Goal: Task Accomplishment & Management: Use online tool/utility

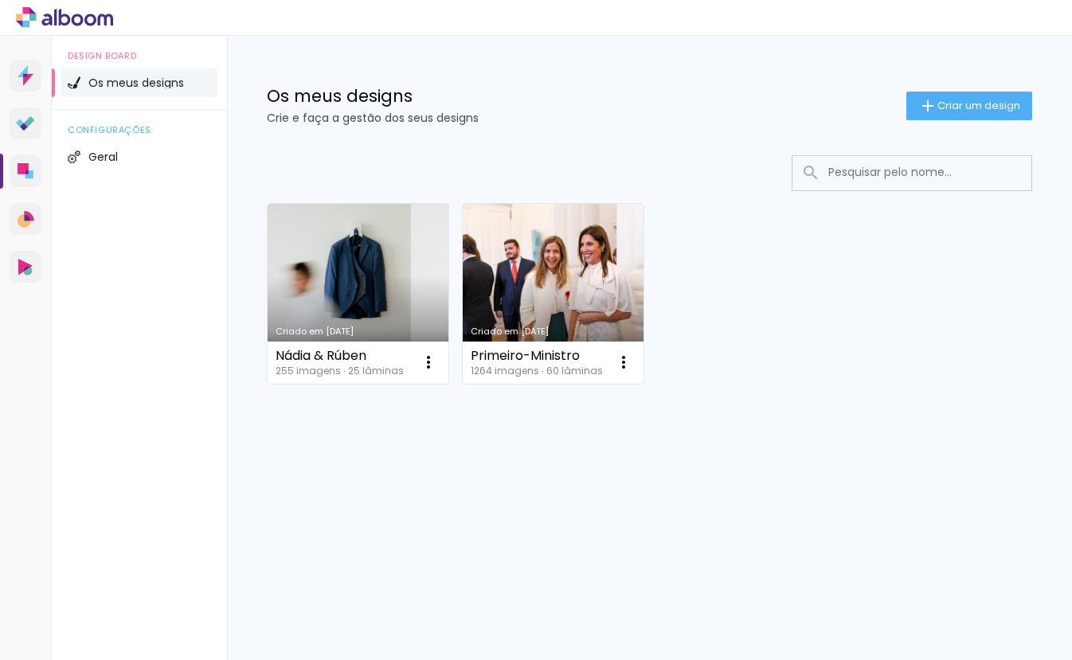
click at [548, 298] on link "Criado em [DATE]" at bounding box center [553, 294] width 181 height 180
